Goal: Navigation & Orientation: Go to known website

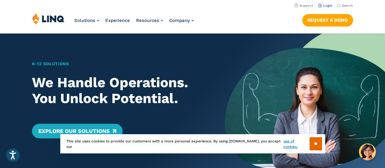
click at [330, 5] on link "Login" at bounding box center [325, 6] width 14 height 4
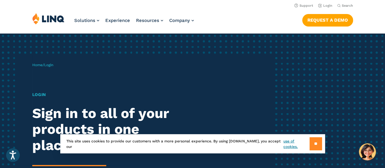
click at [319, 144] on input "**" at bounding box center [316, 143] width 12 height 13
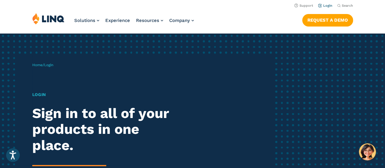
click at [327, 6] on link "Login" at bounding box center [325, 6] width 14 height 4
